Goal: Find specific page/section: Find specific page/section

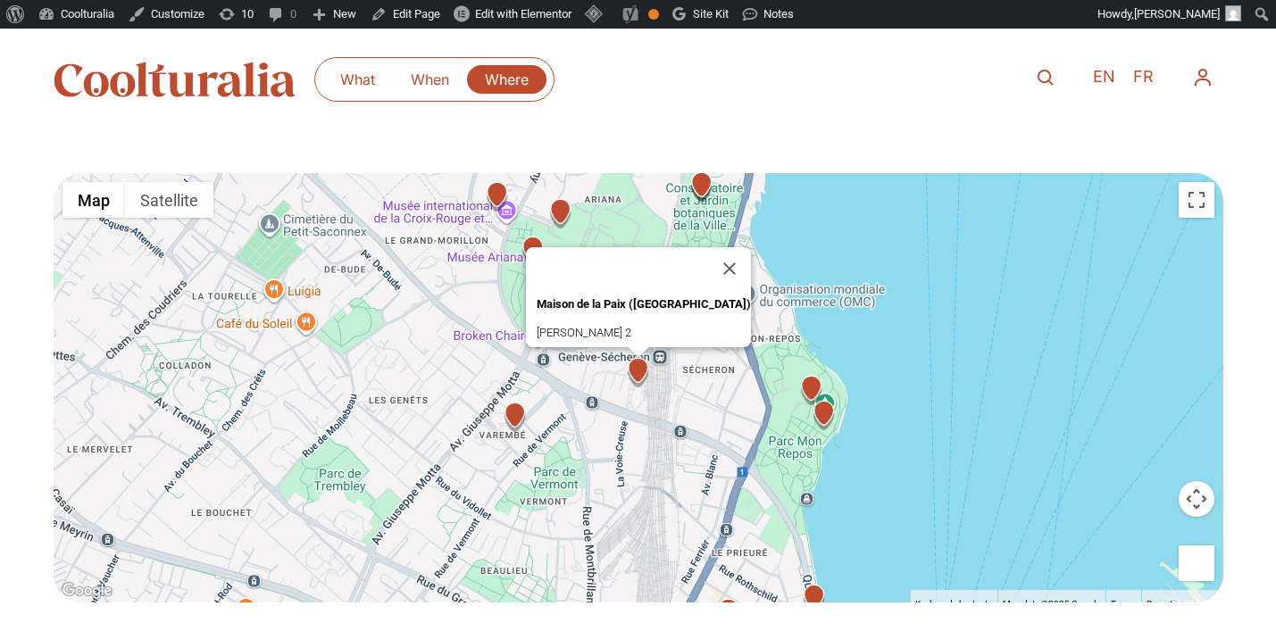
scroll to position [489, 0]
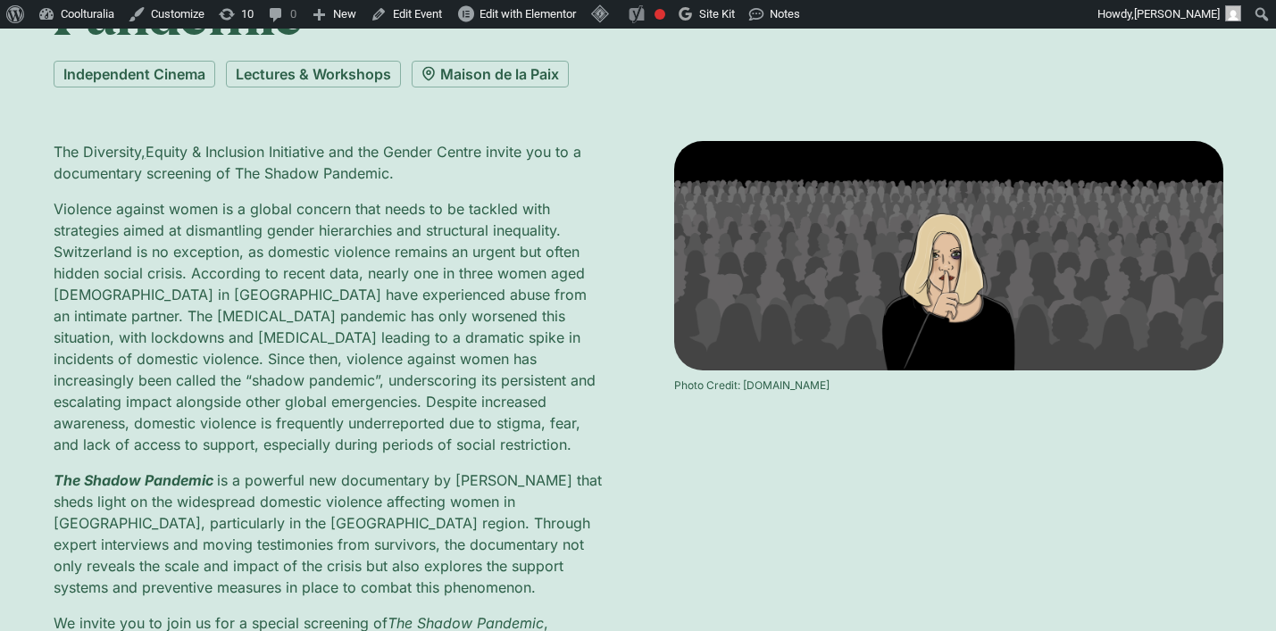
scroll to position [281, 0]
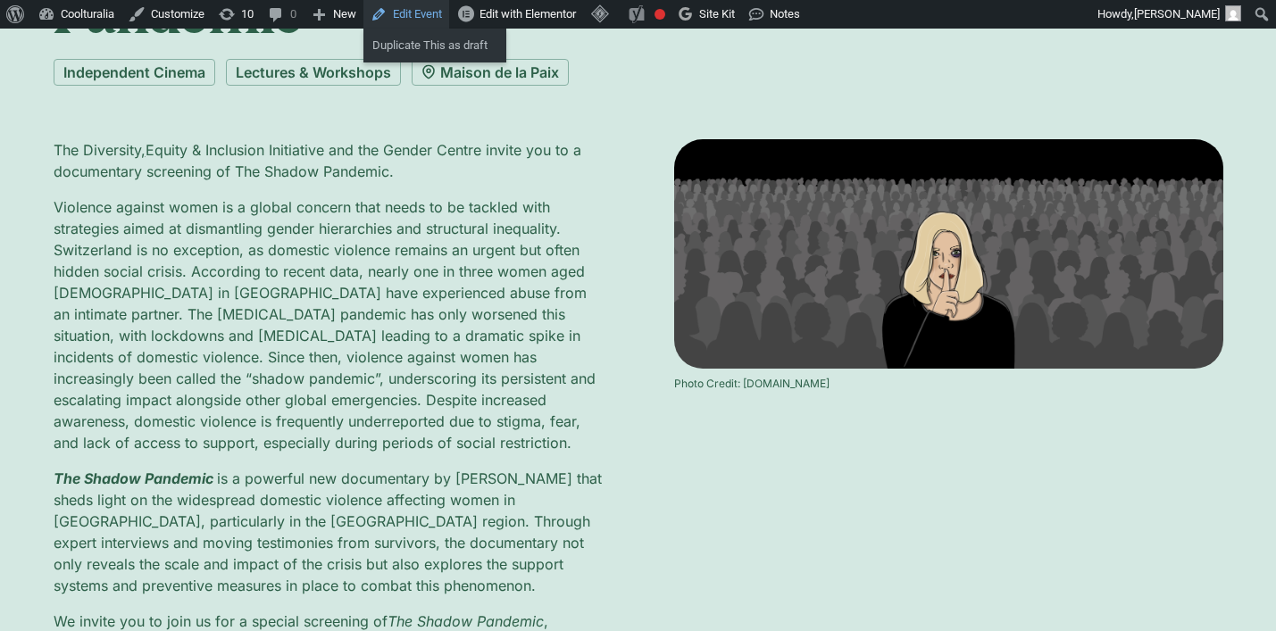
click at [430, 13] on link "Edit Event" at bounding box center [407, 14] width 86 height 29
